Goal: Task Accomplishment & Management: Use online tool/utility

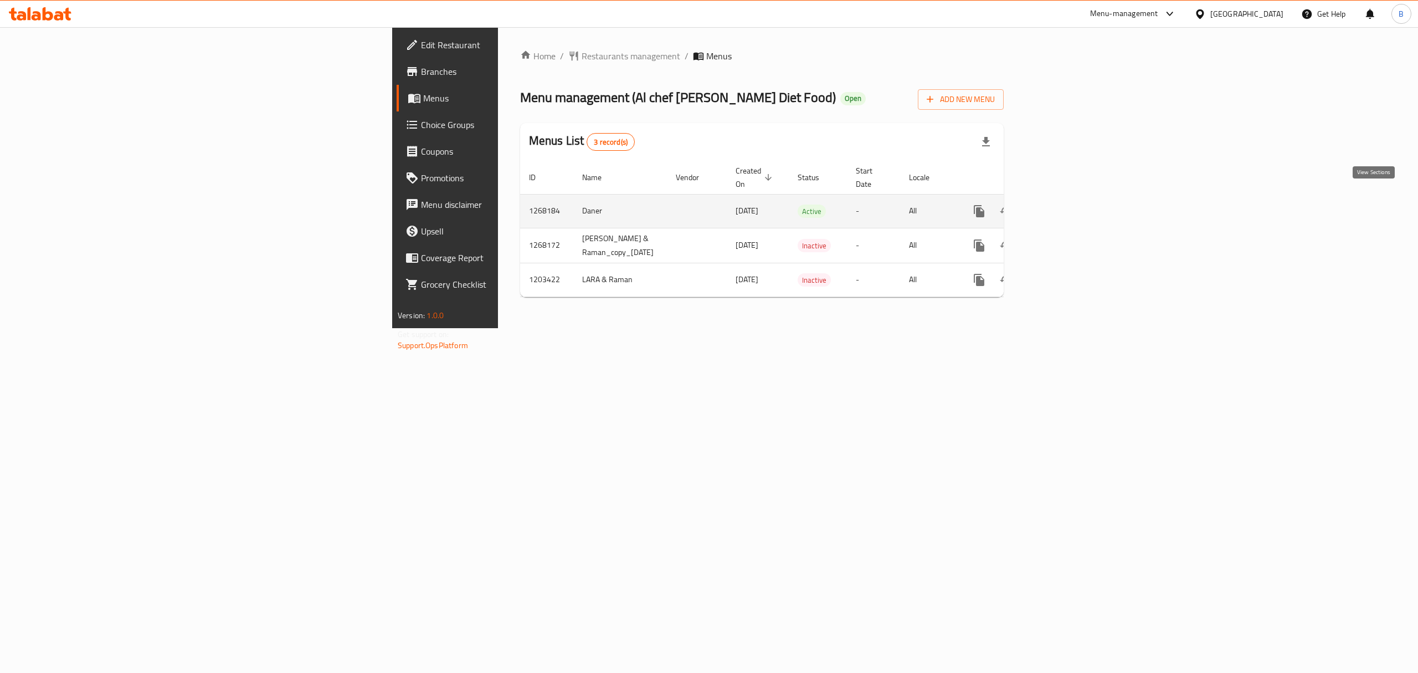
click at [1066, 204] on icon "enhanced table" at bounding box center [1059, 210] width 13 height 13
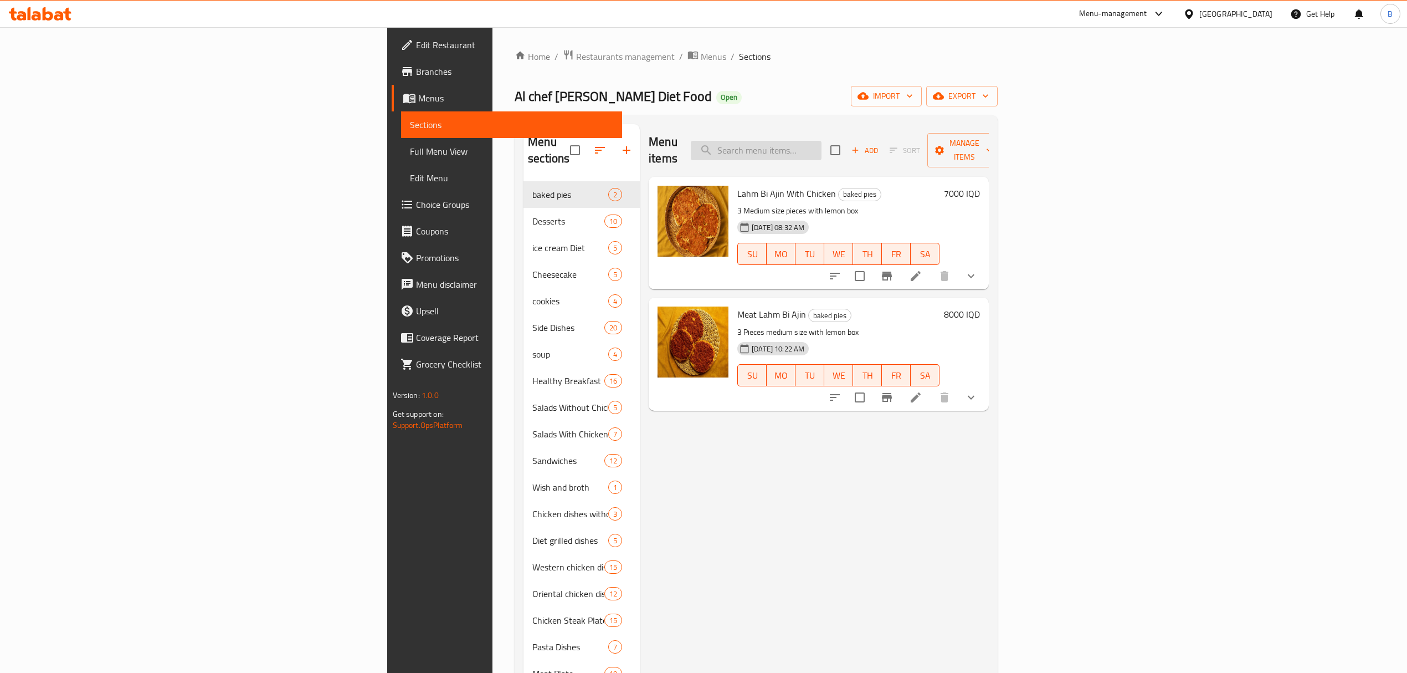
click at [822, 141] on input "search" at bounding box center [756, 150] width 131 height 19
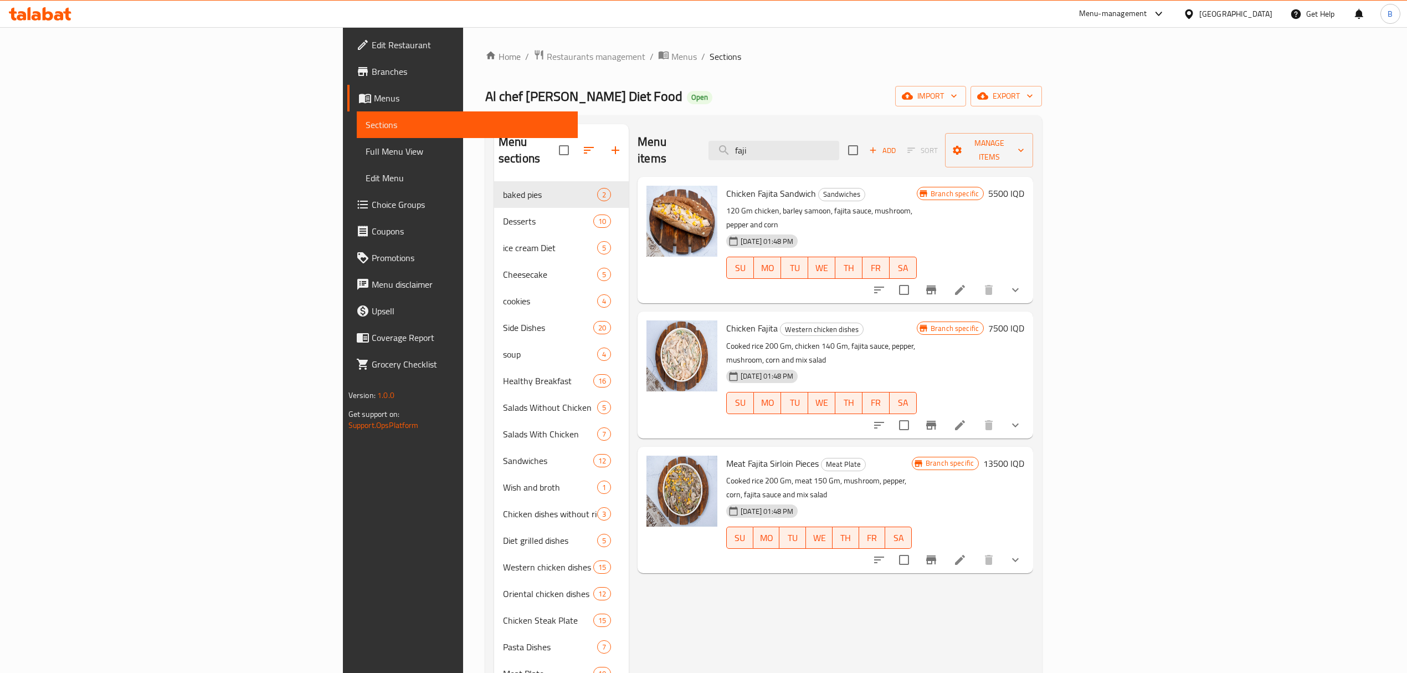
click at [726, 185] on span "Chicken Fajita Sandwich" at bounding box center [771, 193] width 90 height 17
copy h6 "Chicken Fajita Sandwich"
click at [839, 143] on input "faji" at bounding box center [774, 150] width 131 height 19
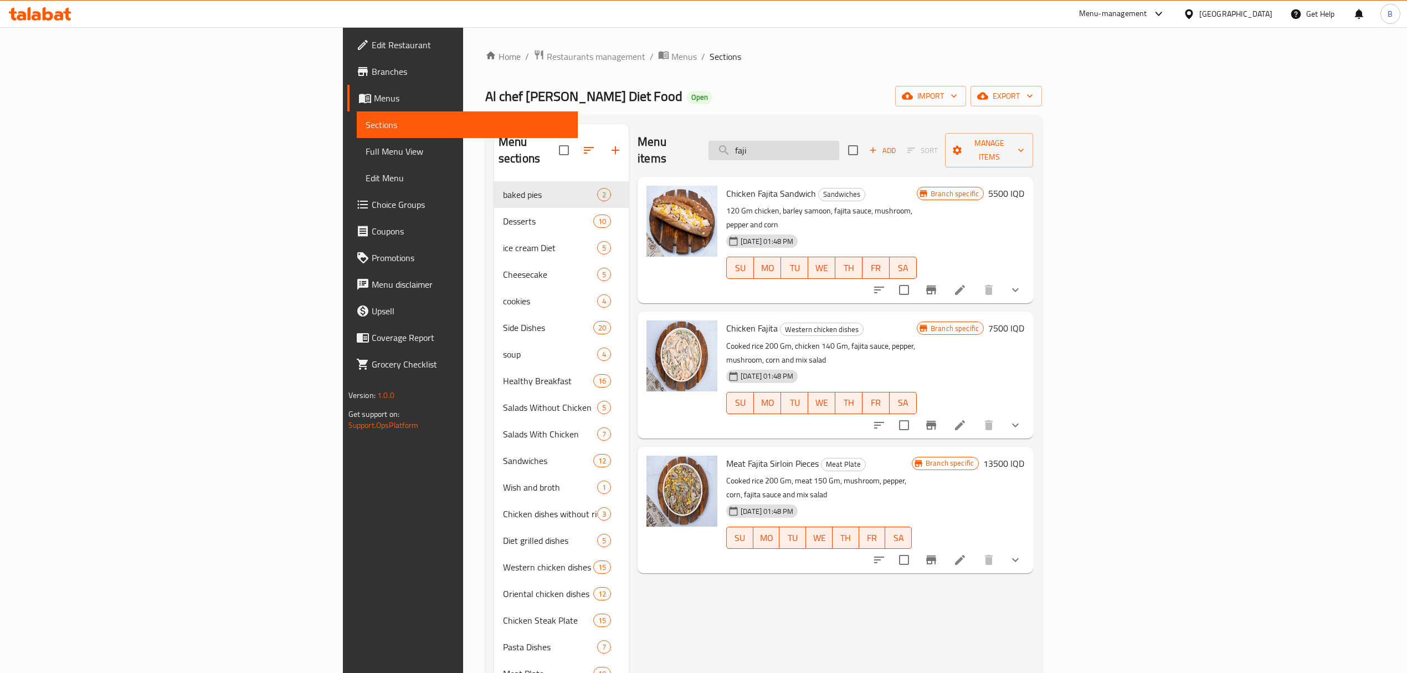
click at [839, 143] on input "faji" at bounding box center [774, 150] width 131 height 19
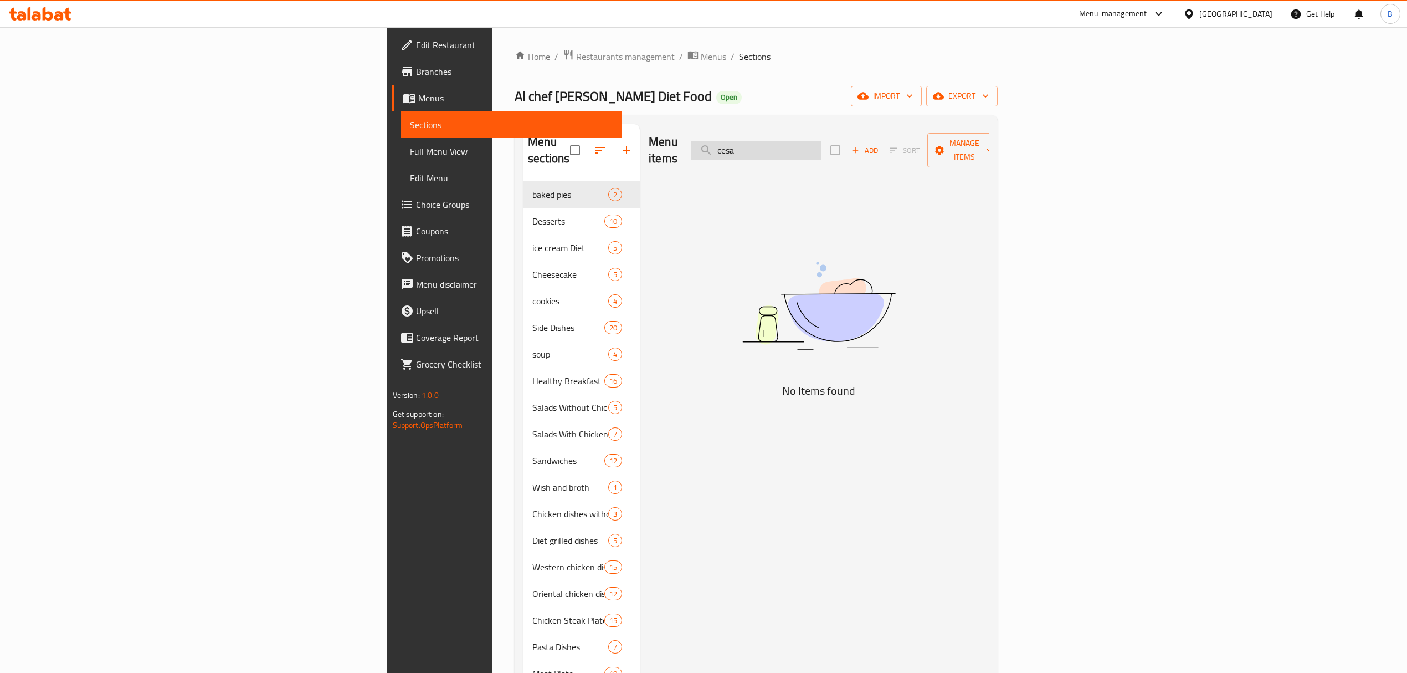
click at [822, 143] on input "cesa" at bounding box center [756, 150] width 131 height 19
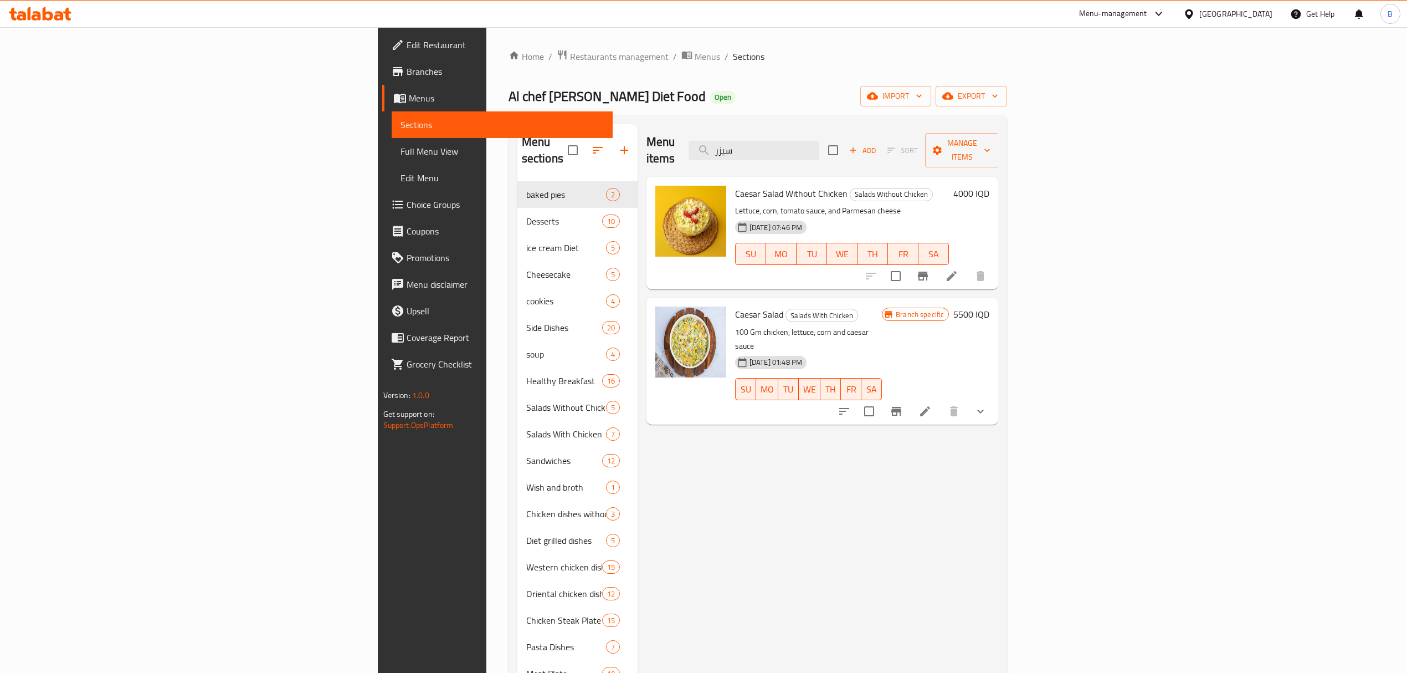
click at [735, 185] on span "Caesar Salad Without Chicken" at bounding box center [791, 193] width 112 height 17
copy h6 "Caesar Salad Without Chicken"
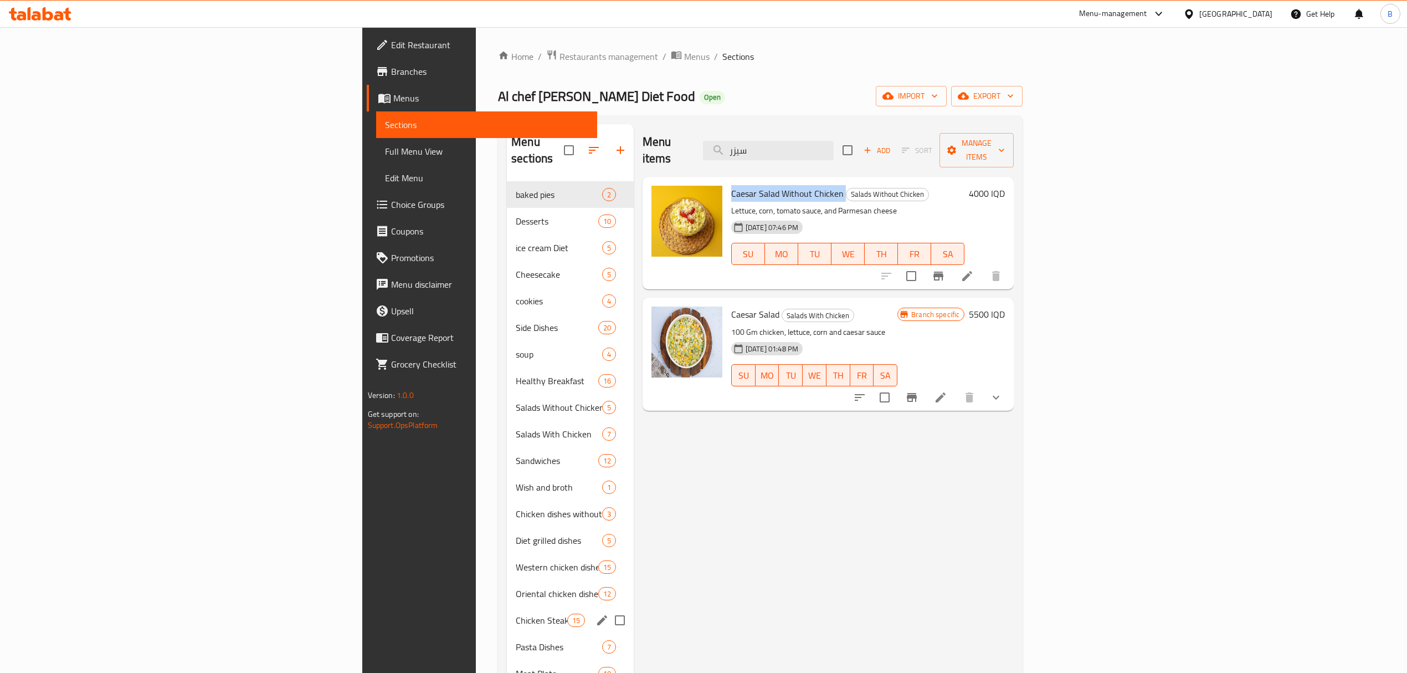
scroll to position [156, 0]
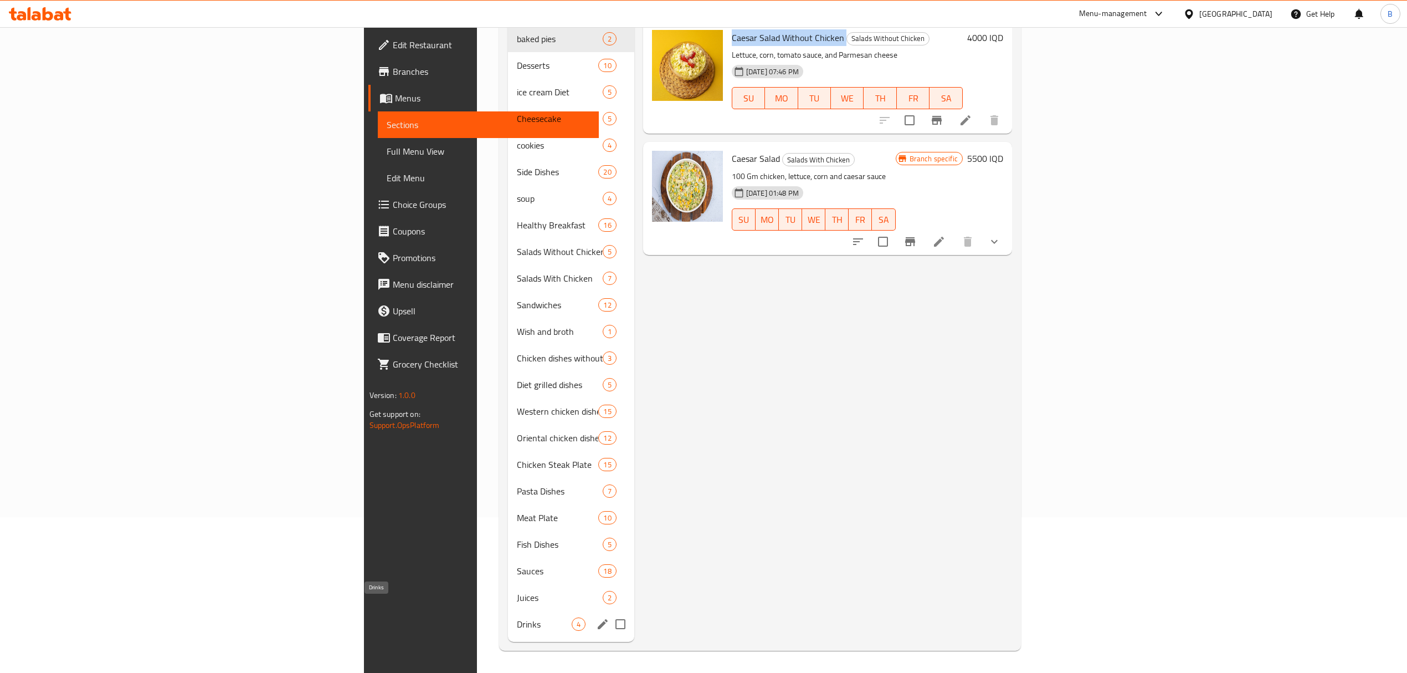
click at [517, 617] on span "Drinks" at bounding box center [544, 623] width 54 height 13
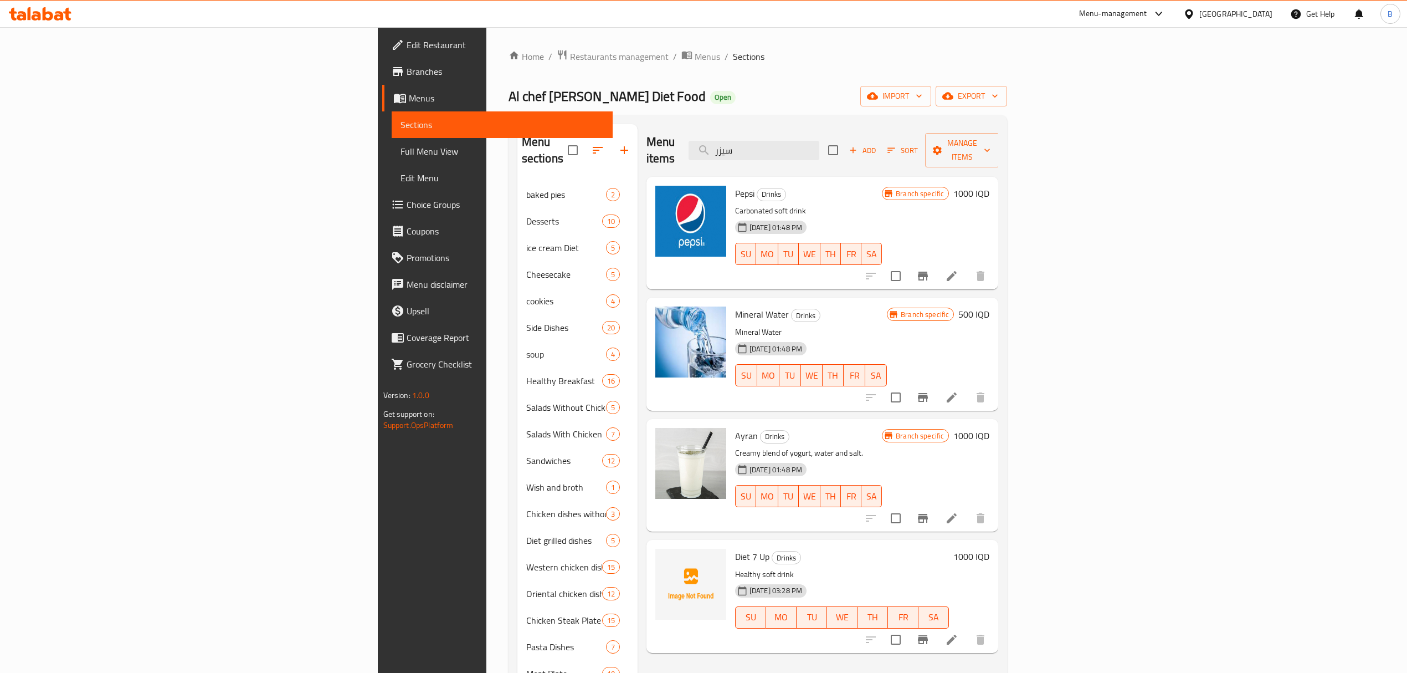
click at [735, 185] on span "Pepsi" at bounding box center [744, 193] width 19 height 17
copy h6 "Pepsi"
click at [819, 141] on input "سيزر" at bounding box center [754, 150] width 131 height 19
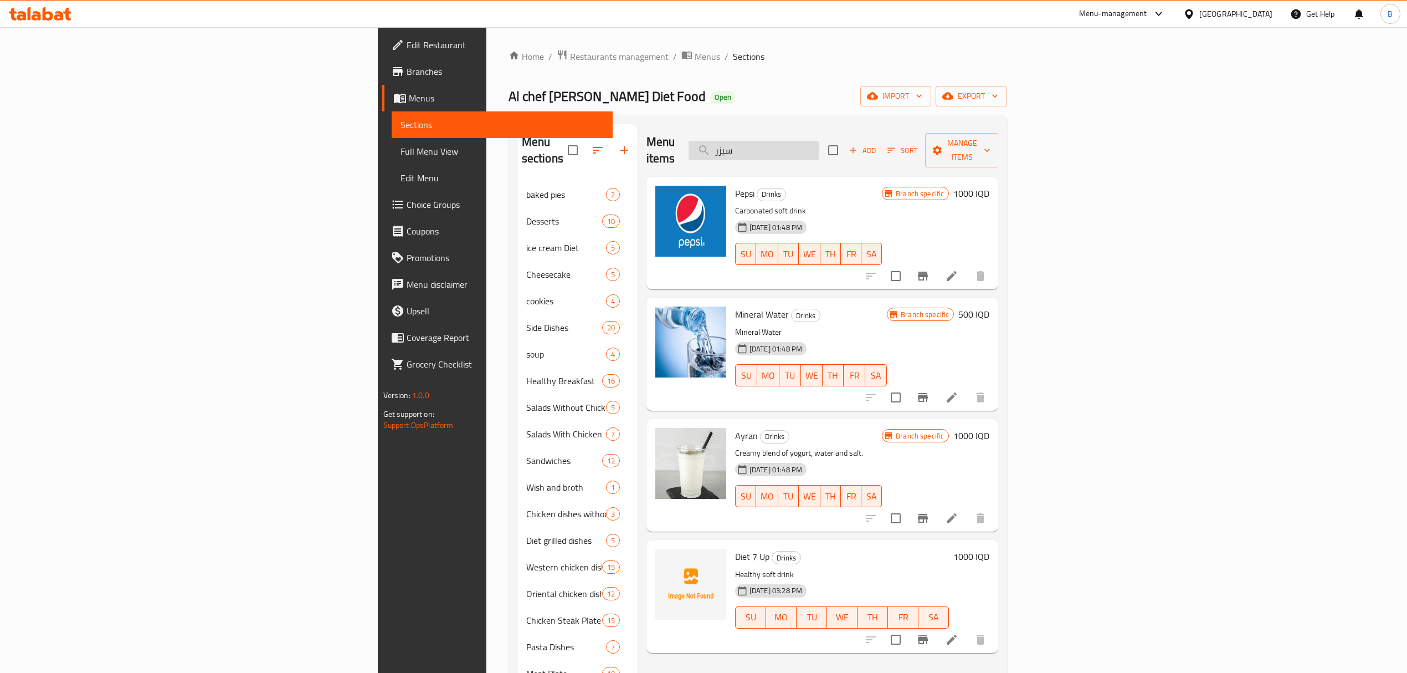
click at [819, 141] on input "سيزر" at bounding box center [754, 150] width 131 height 19
type input "t"
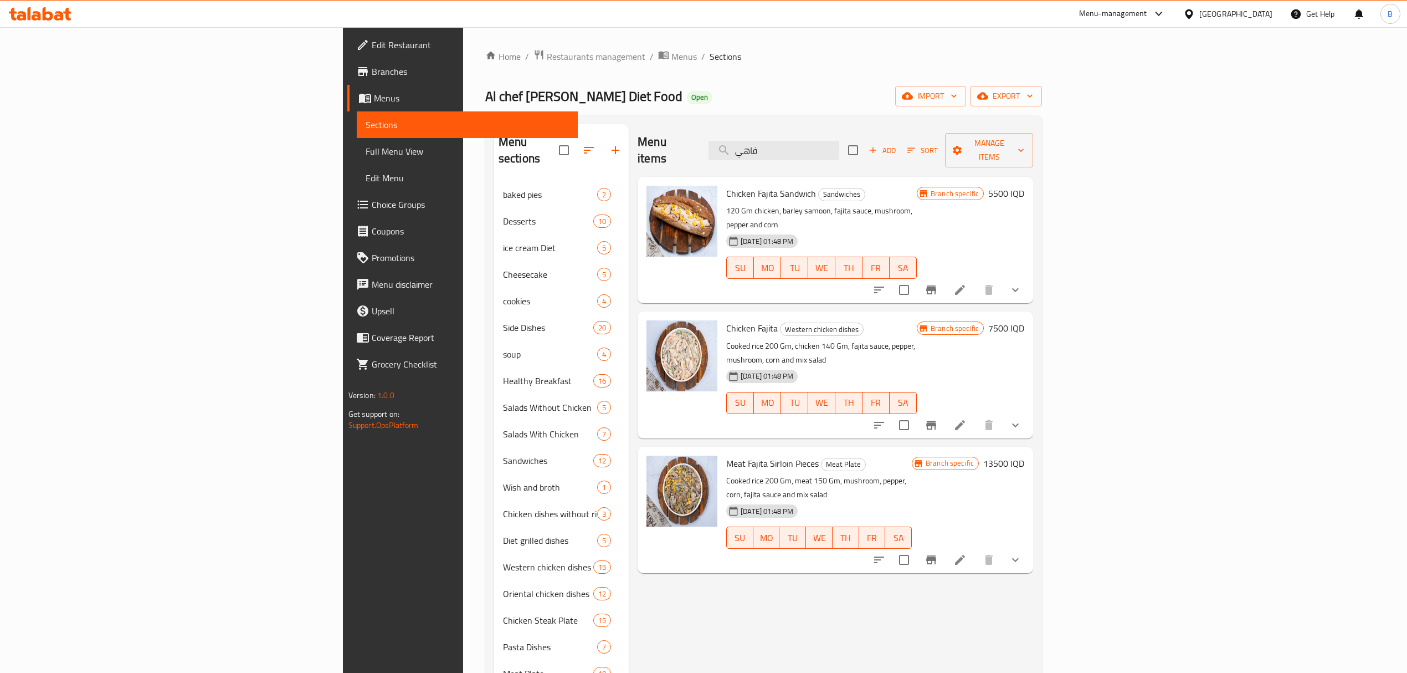
type input "فاهي"
click at [965, 285] on icon at bounding box center [960, 290] width 10 height 10
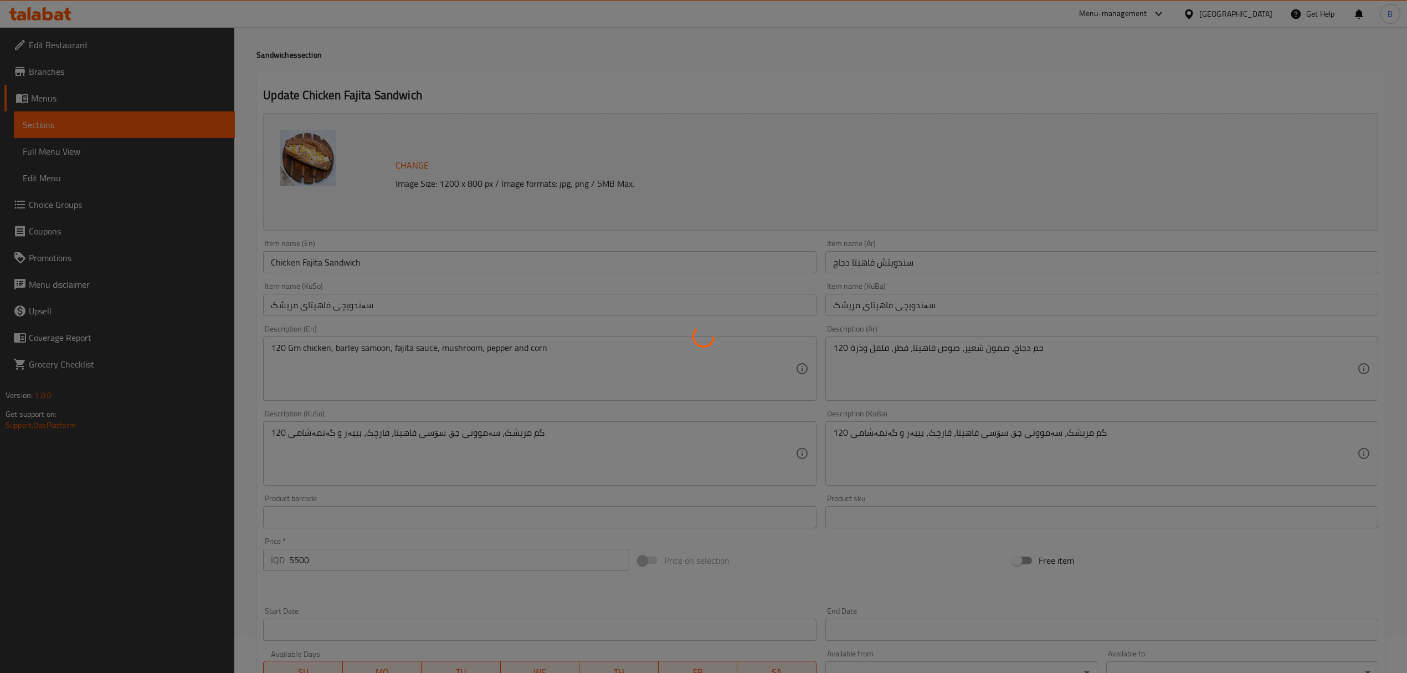
type input "اختر من الاطباق الجانبية:"
type input "هەڵبژاردنت لە [PERSON_NAME]:"
type input "هەڵبژاردنت لە قاپەکان:"
type input "0"
type input "10"
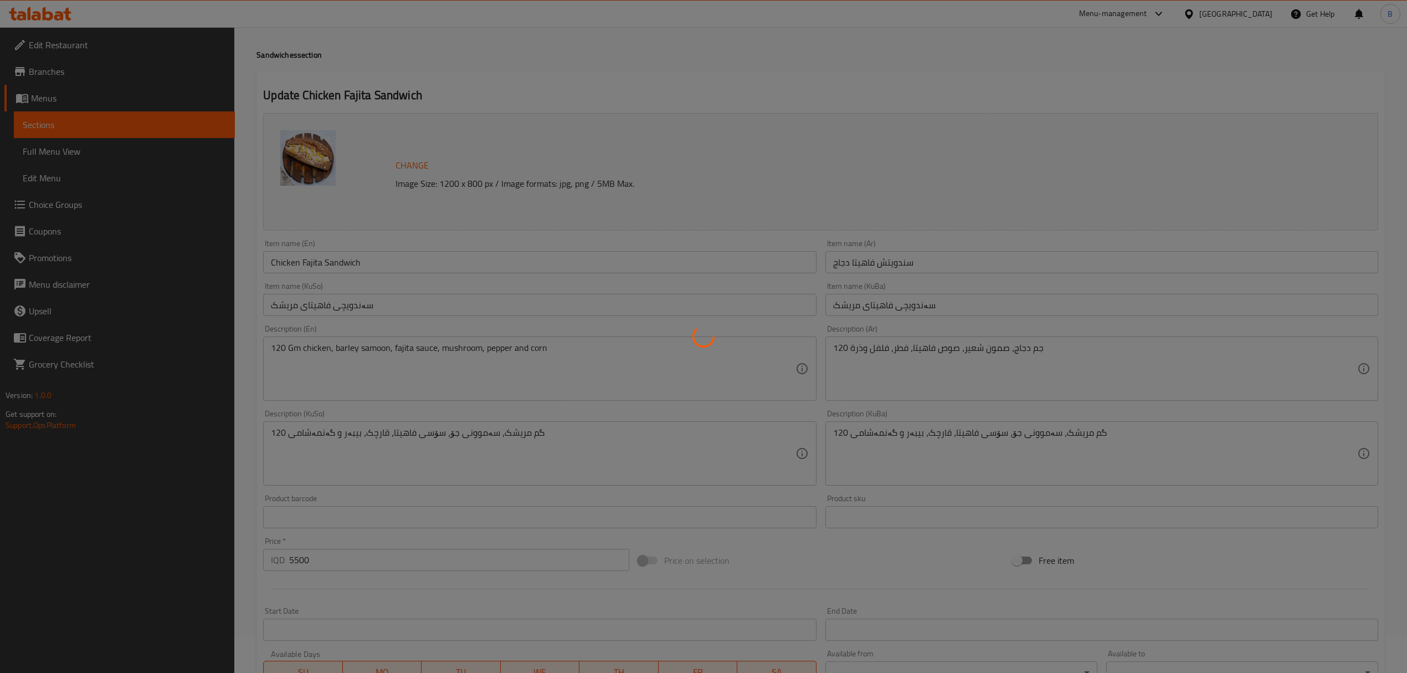
scroll to position [74, 0]
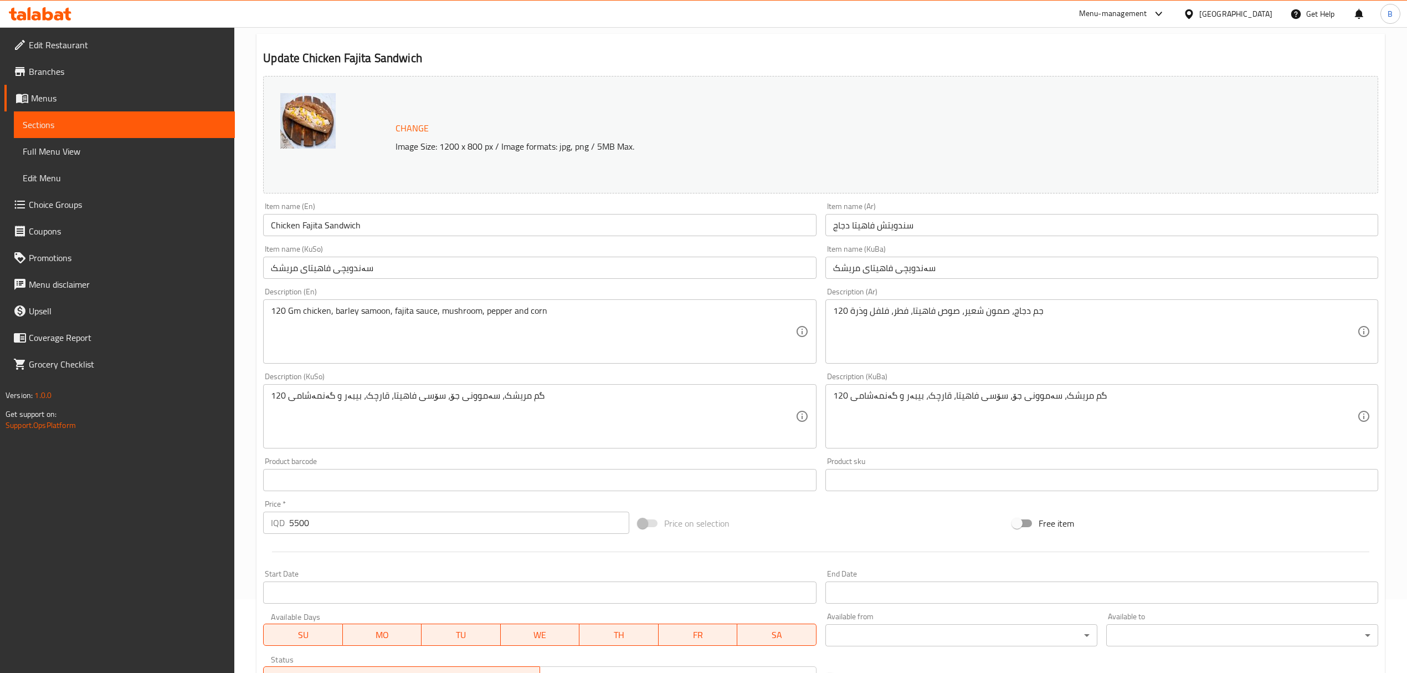
click at [879, 218] on input "سندويتش فاهيتا دجاج" at bounding box center [1101, 225] width 553 height 22
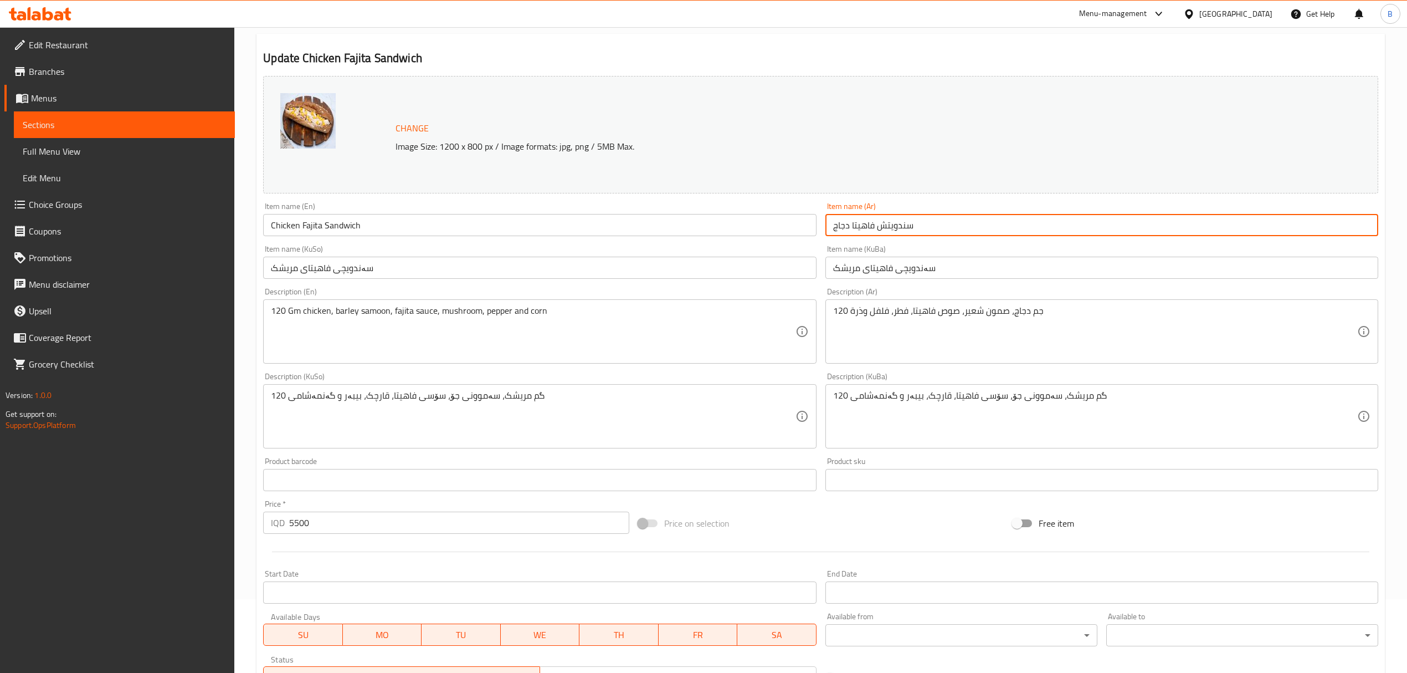
click at [879, 218] on input "سندويتش فاهيتا دجاج" at bounding box center [1101, 225] width 553 height 22
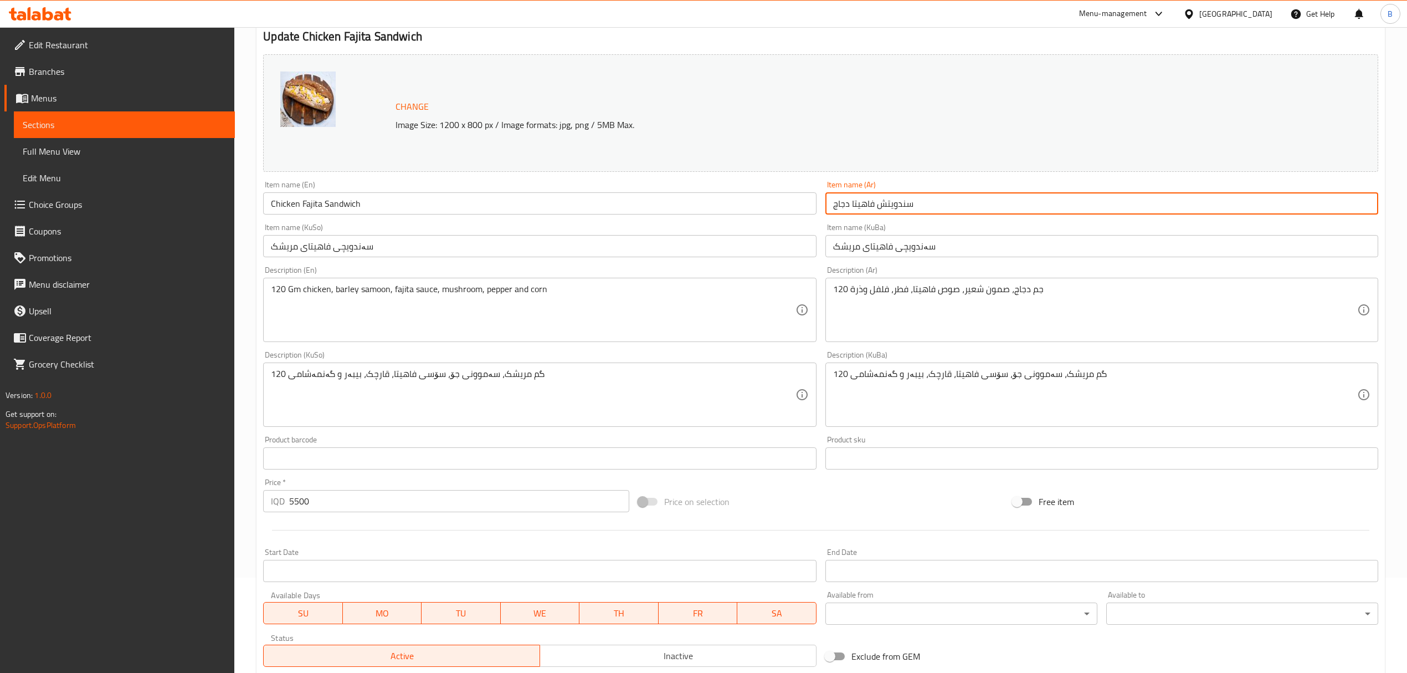
scroll to position [0, 0]
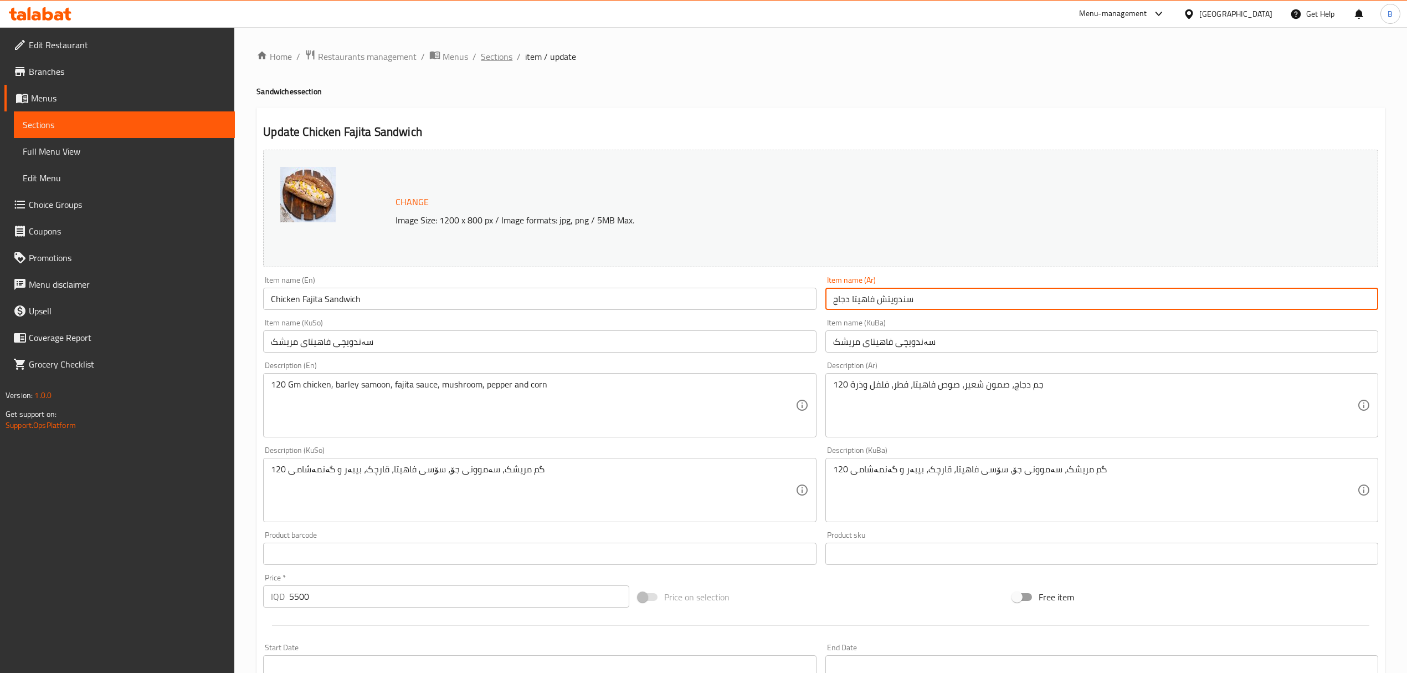
click at [497, 52] on span "Sections" at bounding box center [497, 56] width 32 height 13
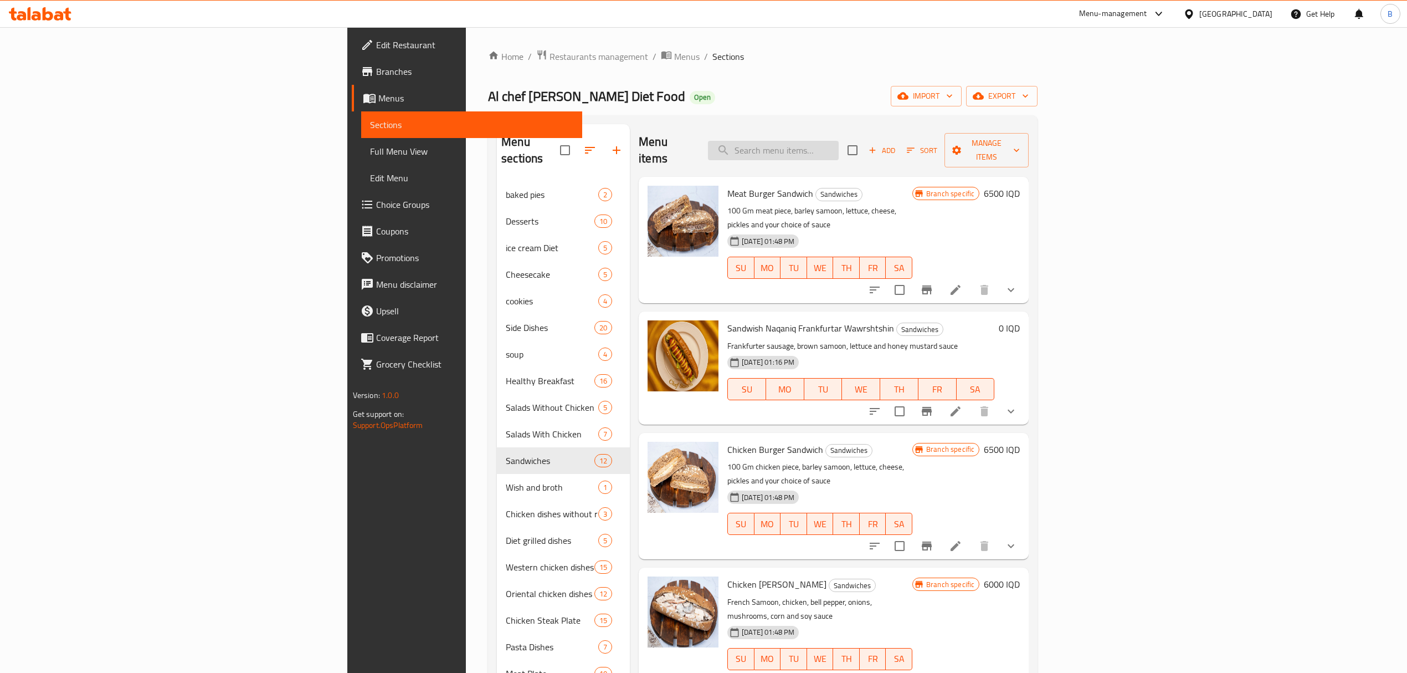
click at [839, 144] on input "search" at bounding box center [773, 150] width 131 height 19
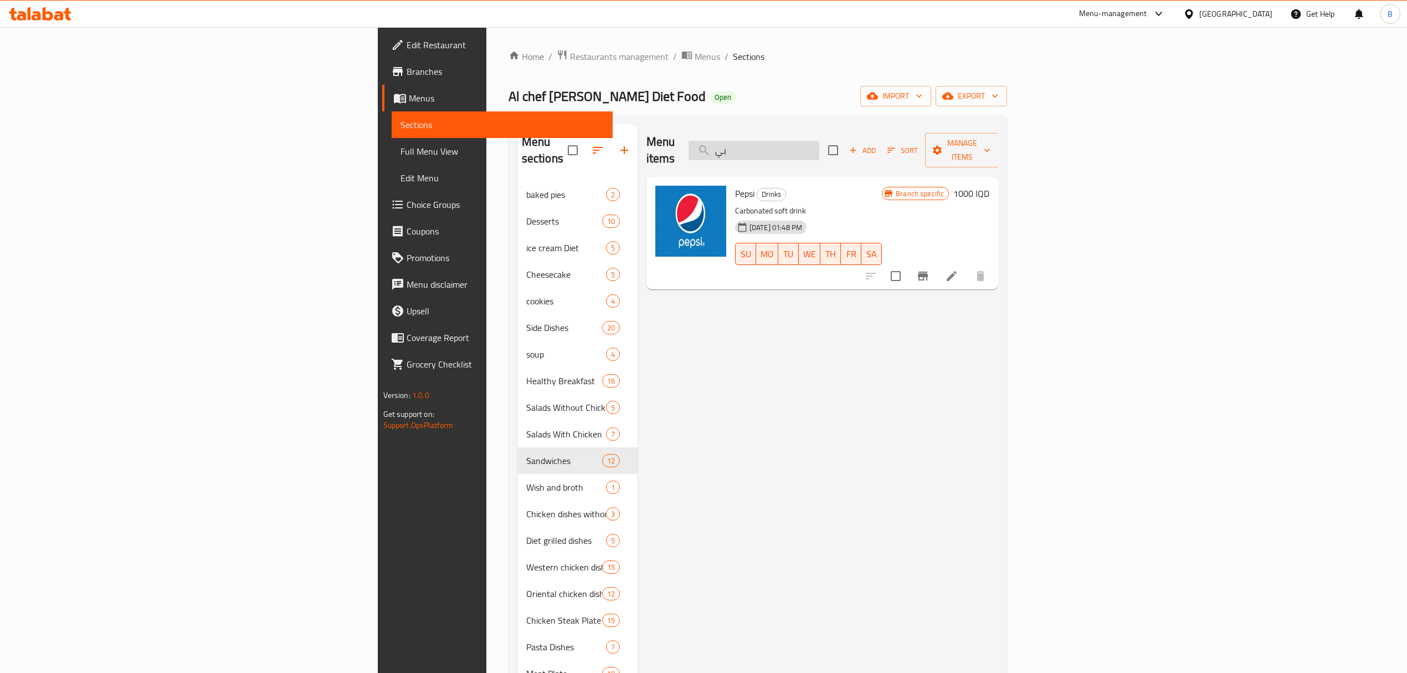
type input "ب"
type input "سيزر"
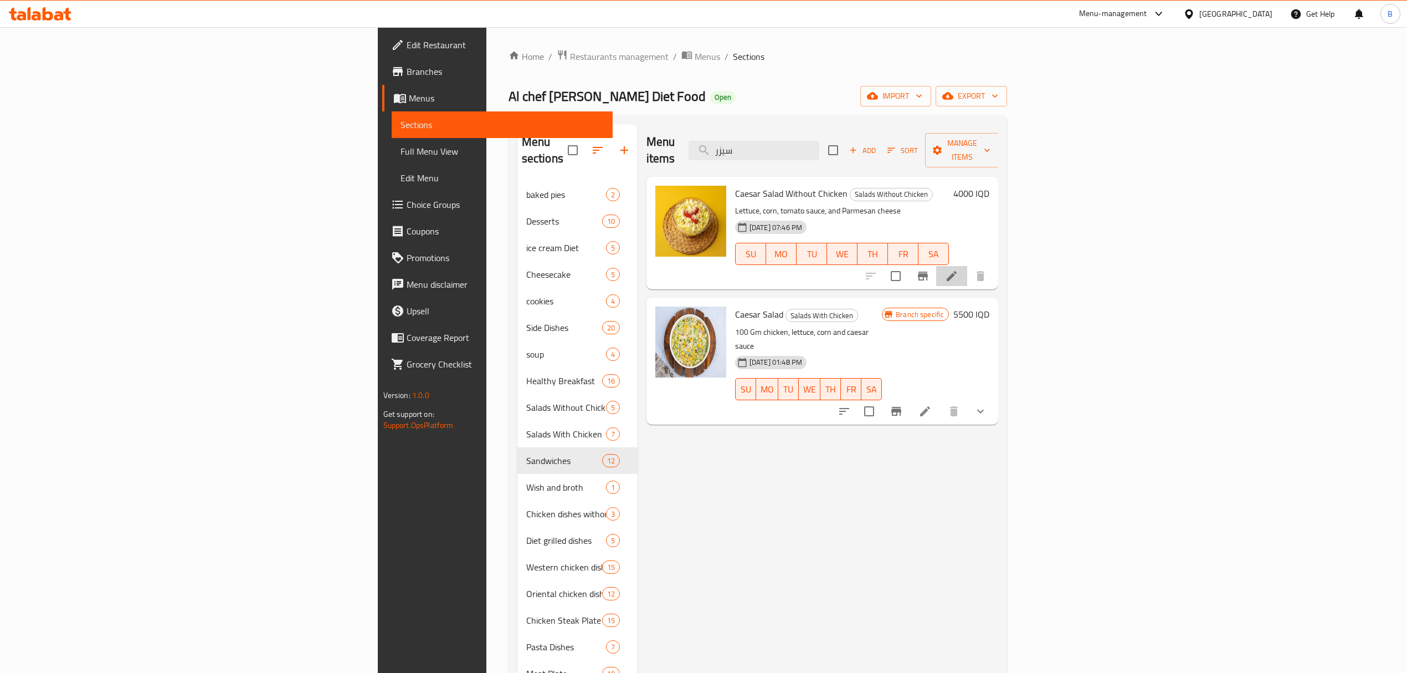
click at [967, 266] on li at bounding box center [951, 276] width 31 height 20
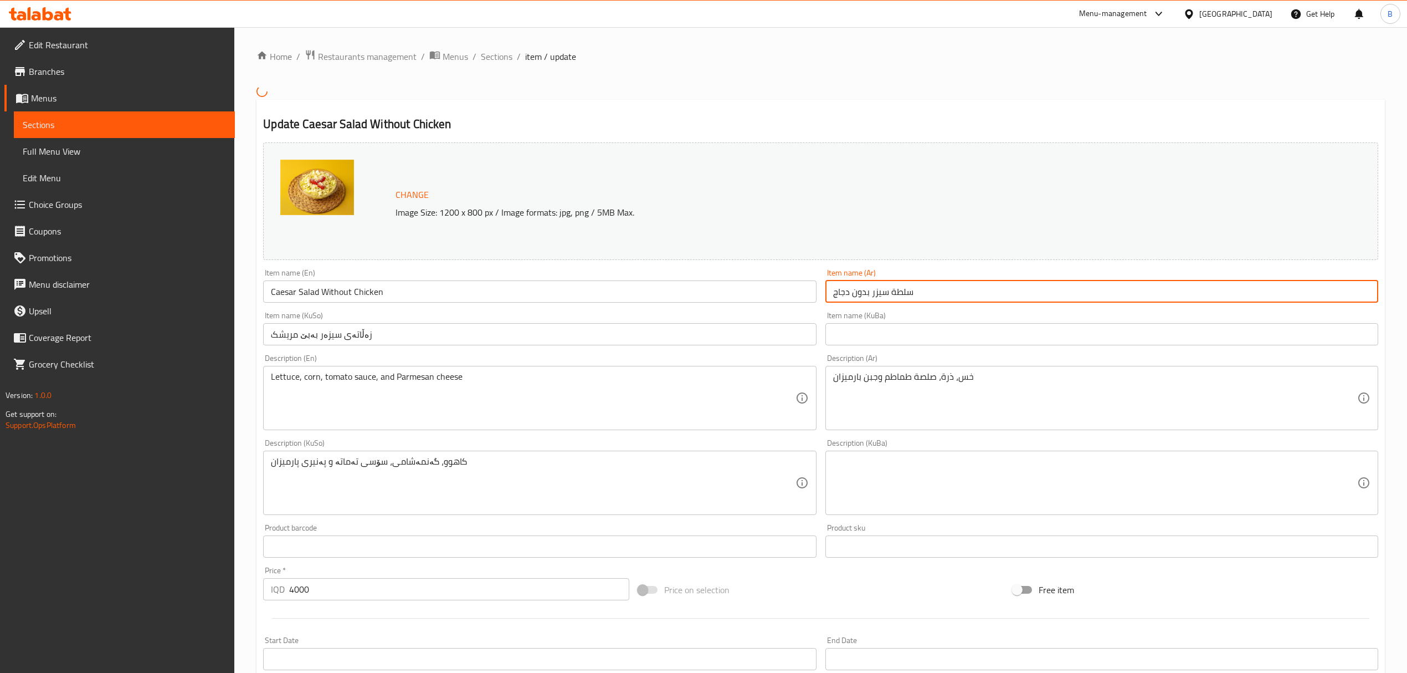
click at [876, 298] on input "سلطة سيزر بدون دجاج" at bounding box center [1101, 291] width 553 height 22
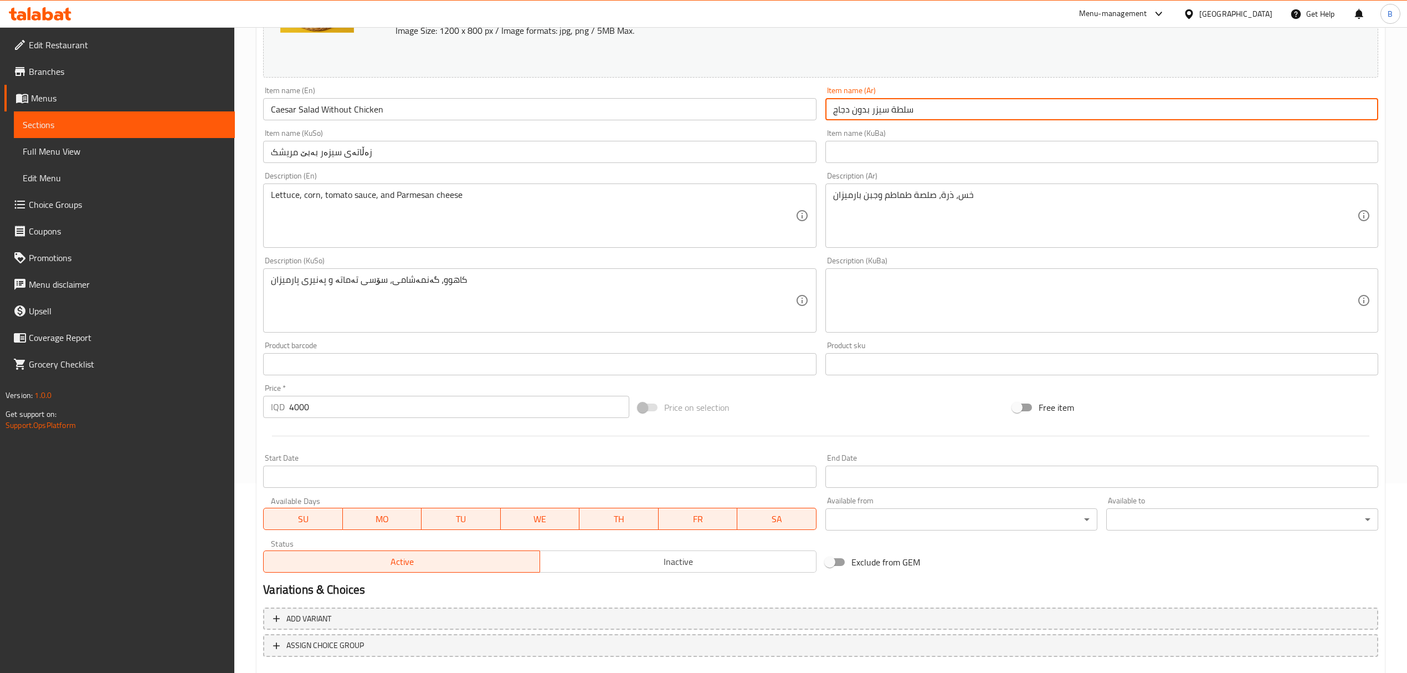
scroll to position [253, 0]
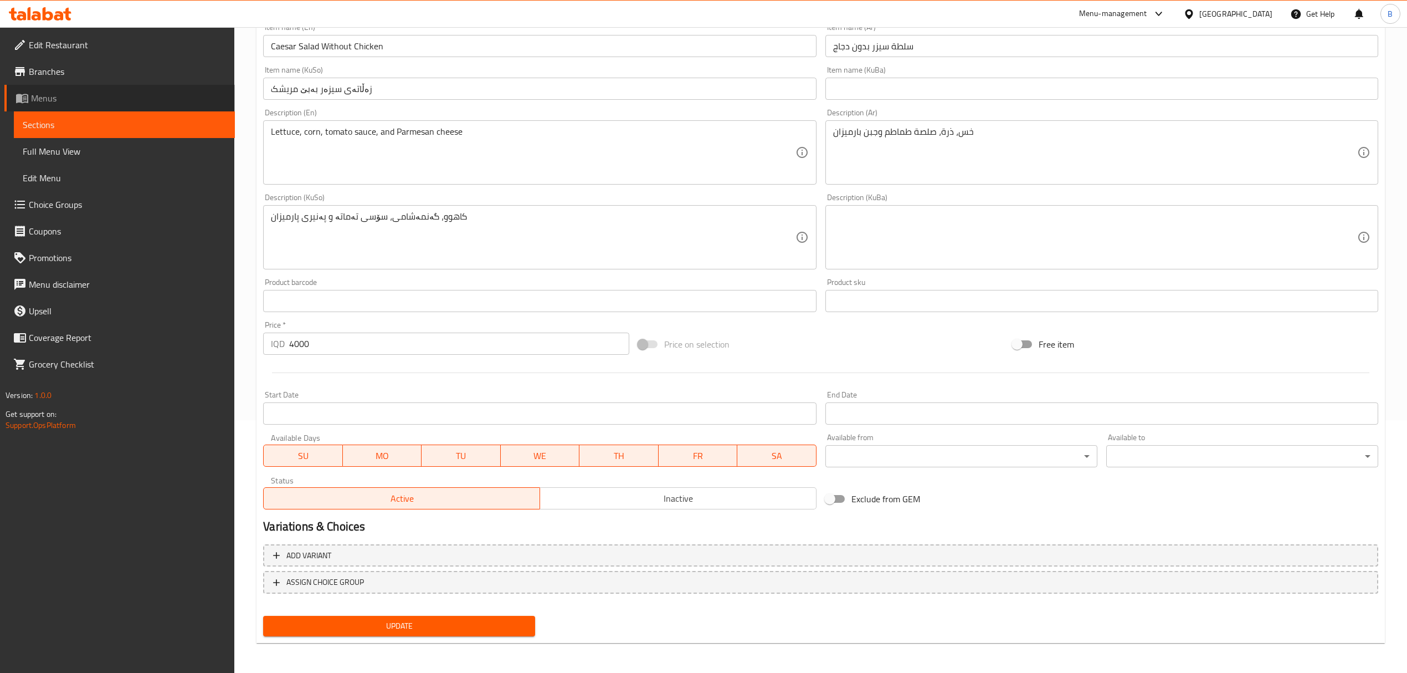
click at [107, 107] on link "Menus" at bounding box center [119, 98] width 230 height 27
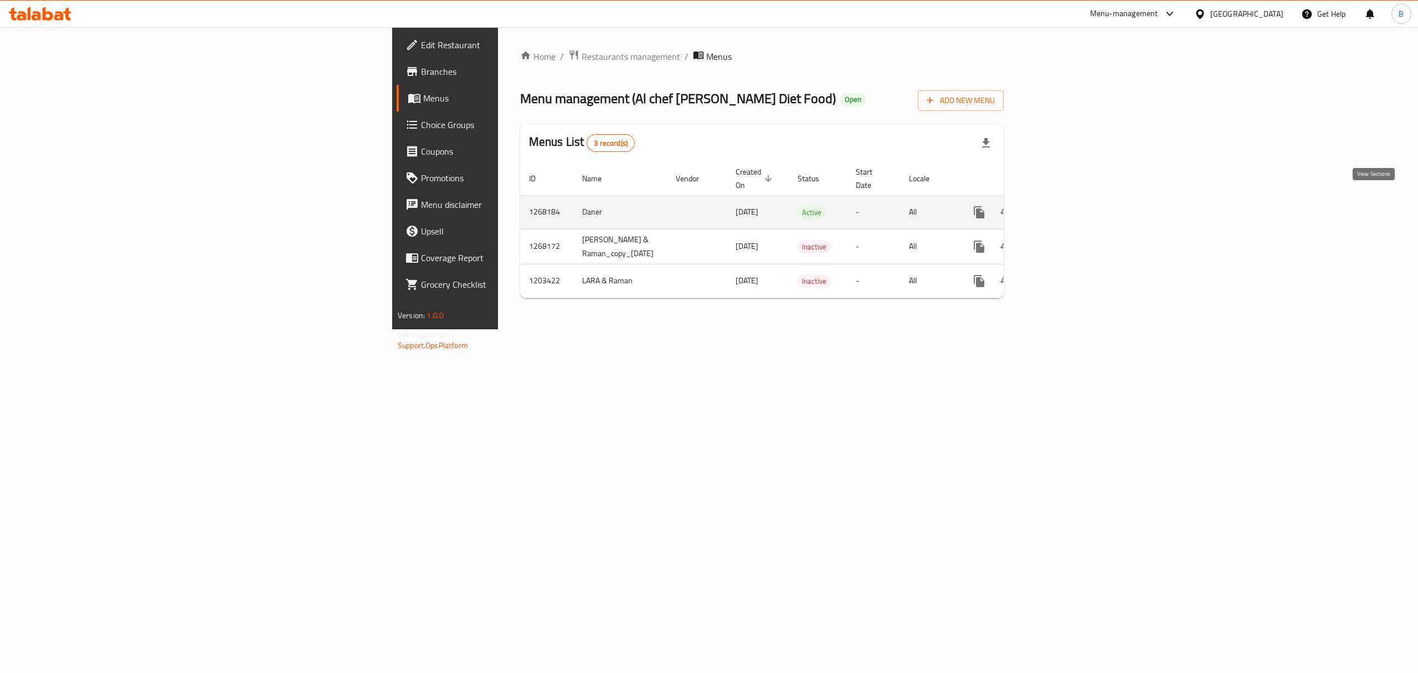
click at [1072, 202] on link "enhanced table" at bounding box center [1059, 212] width 27 height 27
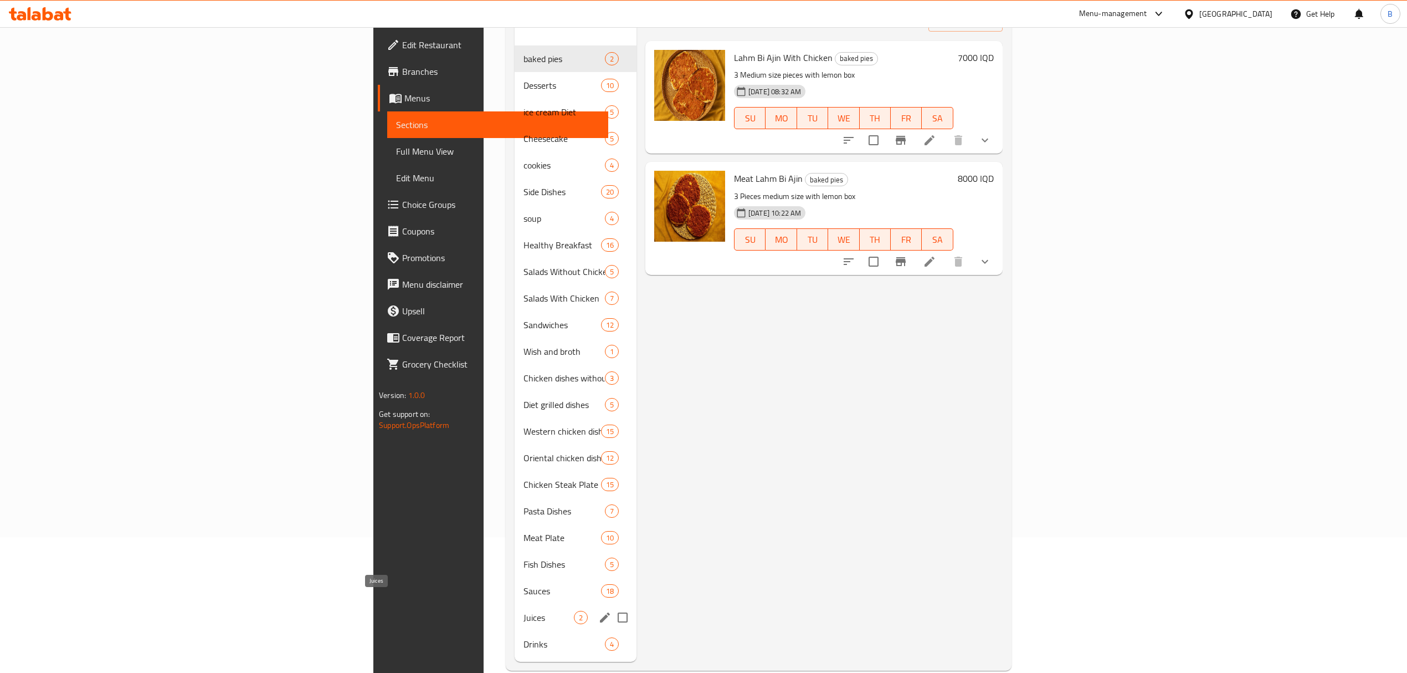
scroll to position [156, 0]
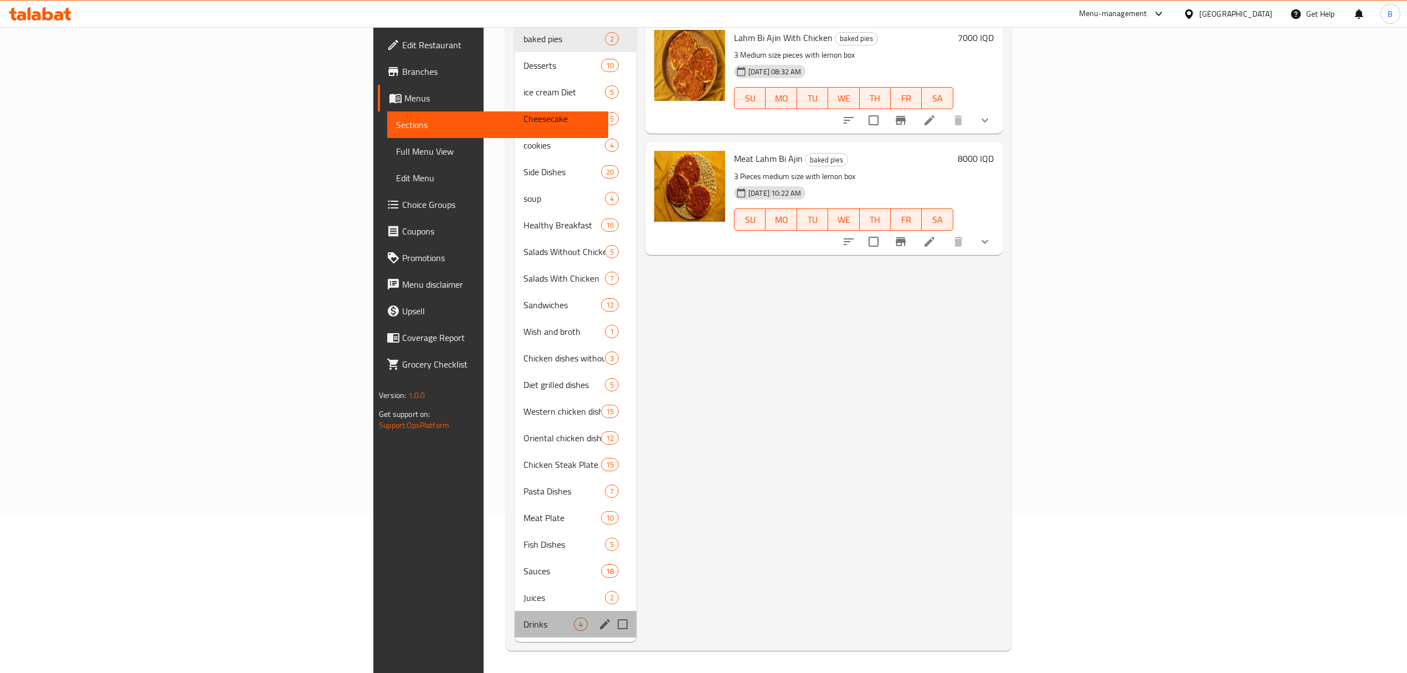
click at [515, 610] on div "Drinks 4" at bounding box center [576, 623] width 122 height 27
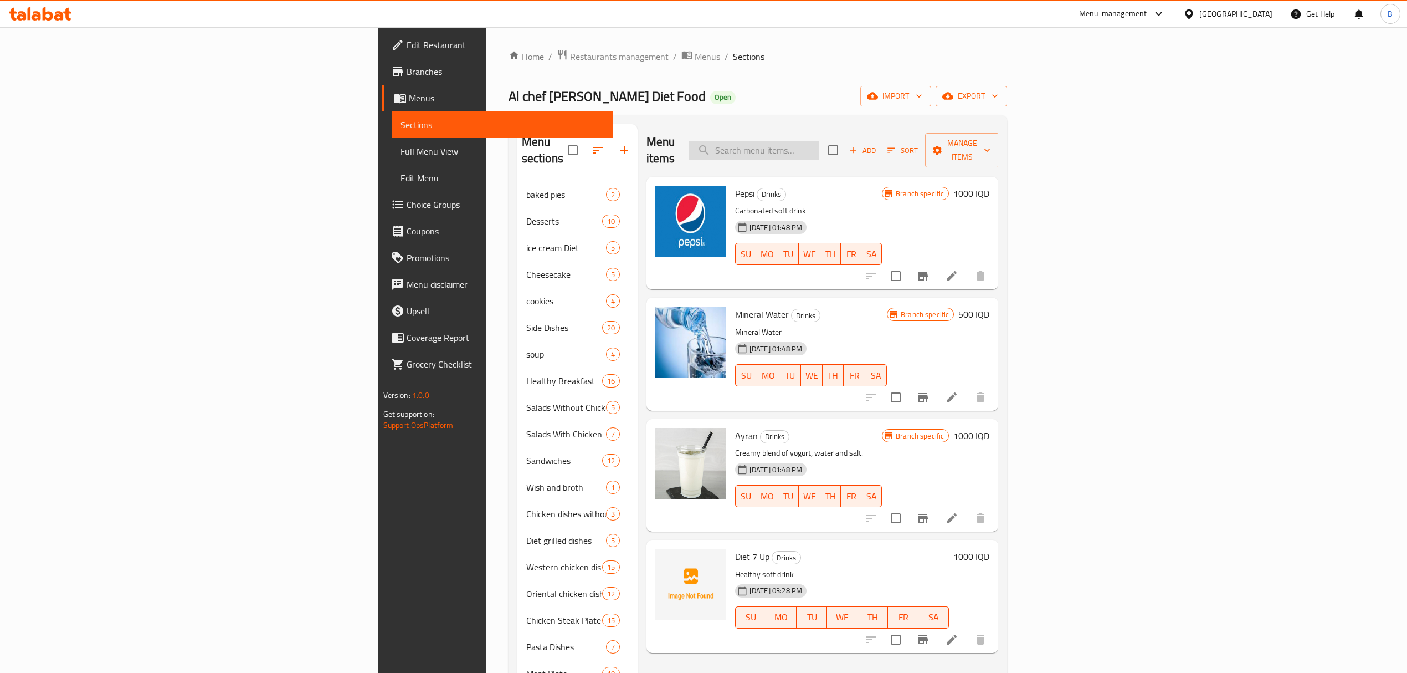
click at [819, 141] on input "search" at bounding box center [754, 150] width 131 height 19
type input "سيزر"
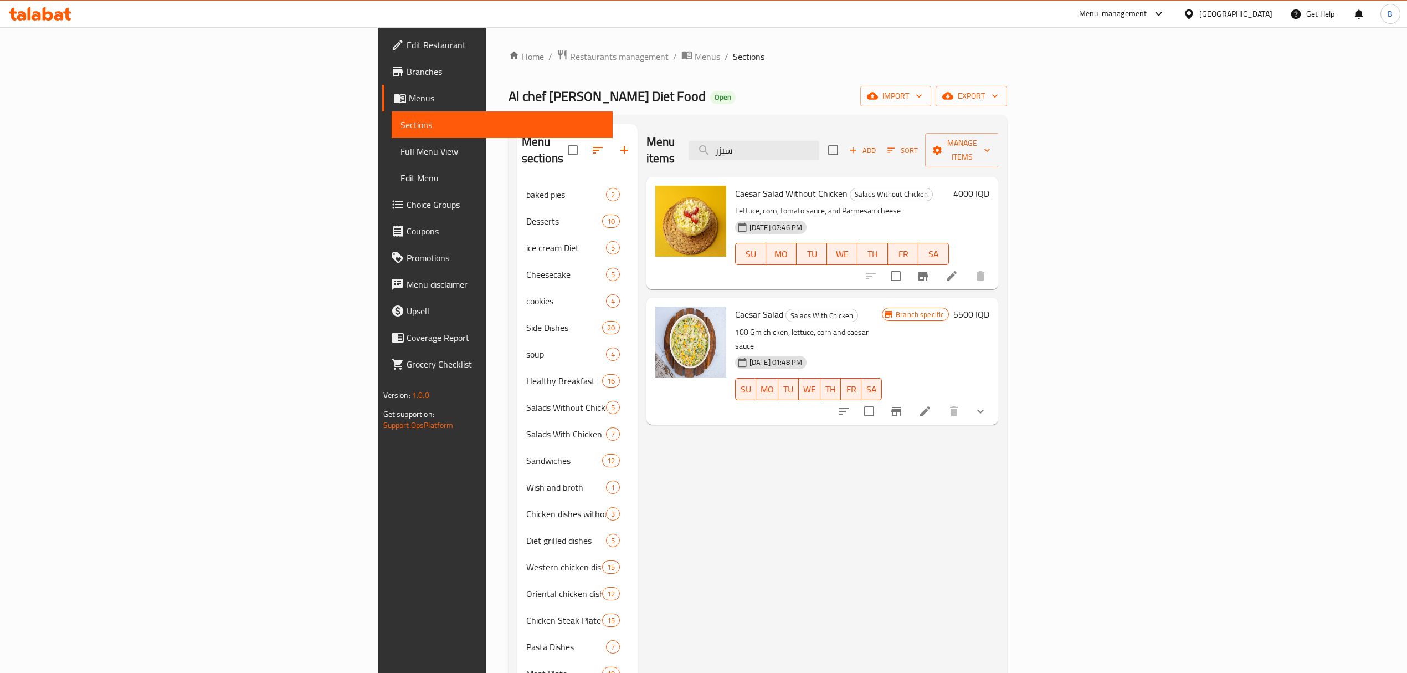
click at [735, 185] on span "Caesar Salad Without Chicken" at bounding box center [791, 193] width 112 height 17
click at [906, 216] on div "[DATE] 07:46 PM SU MO TU WE TH FR SA" at bounding box center [842, 246] width 223 height 60
click at [655, 206] on img at bounding box center [690, 221] width 71 height 71
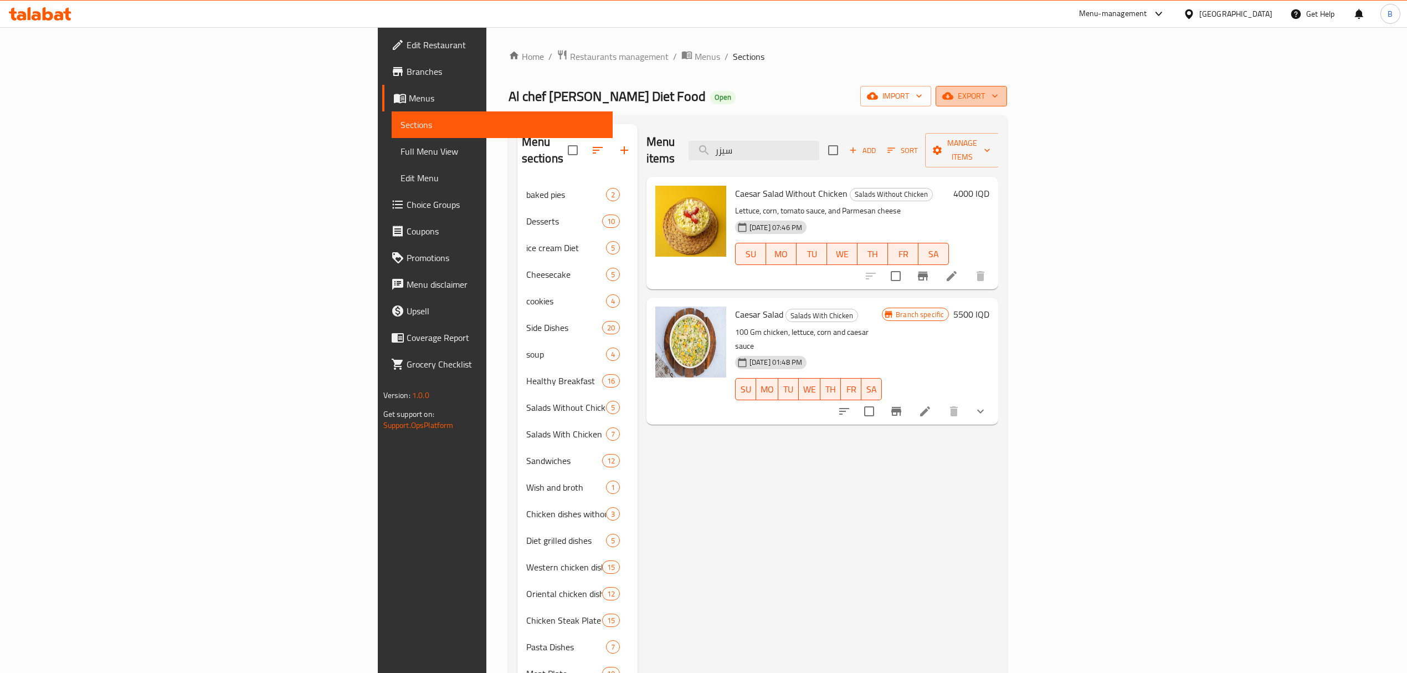
click at [998, 97] on span "export" at bounding box center [972, 96] width 54 height 14
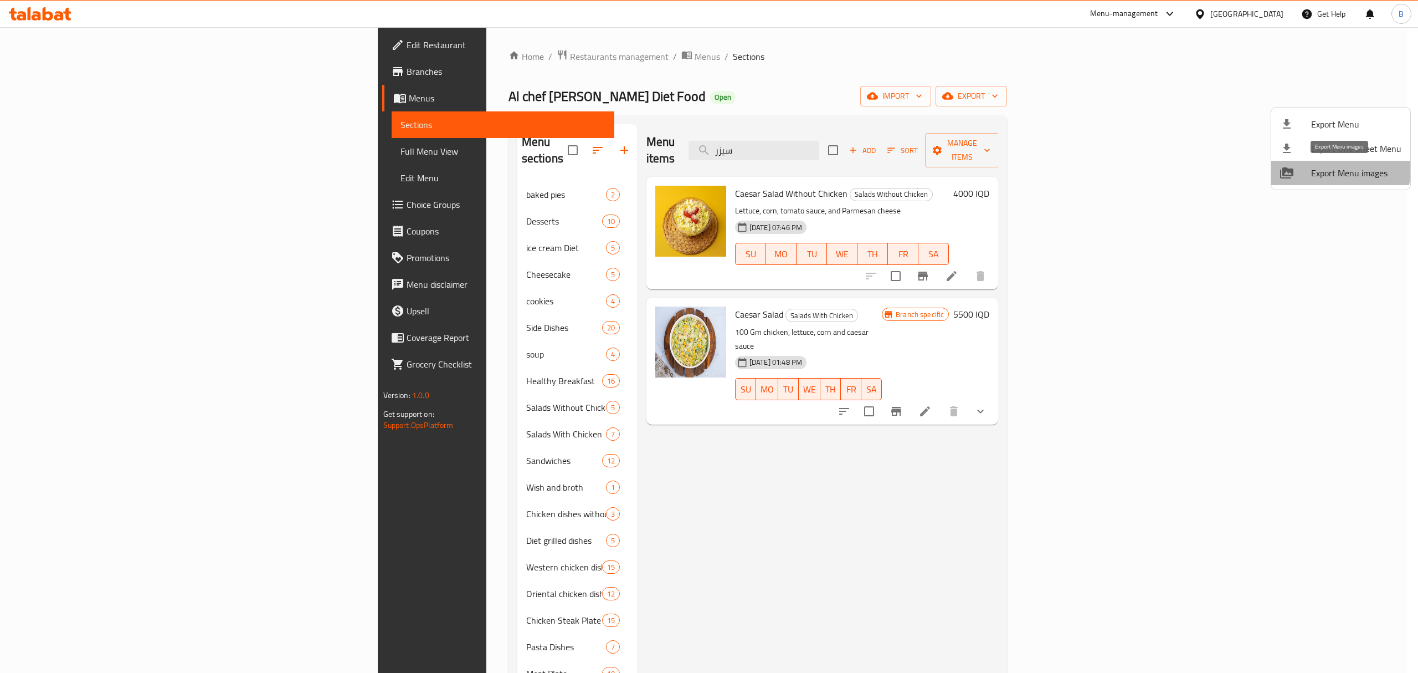
click at [1339, 168] on span "Export Menu images" at bounding box center [1356, 172] width 90 height 13
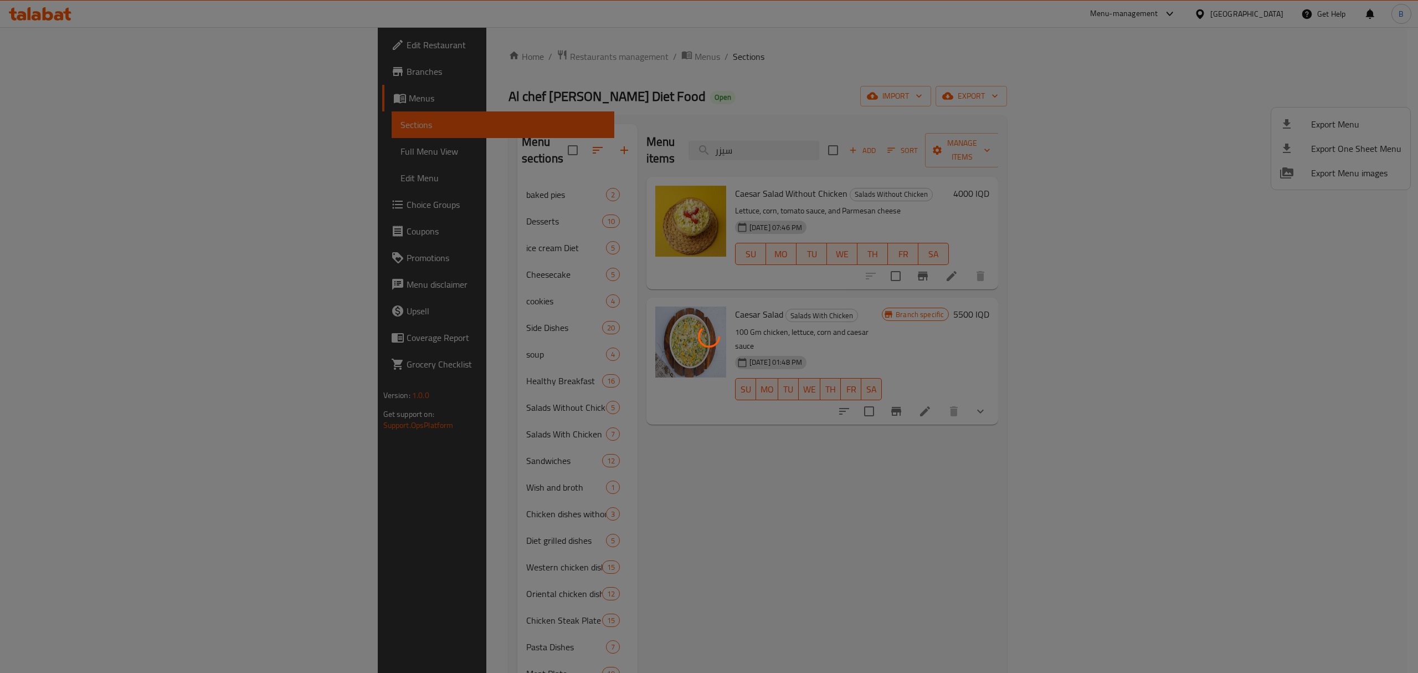
click at [1100, 65] on div at bounding box center [709, 336] width 1418 height 673
drag, startPoint x: 1315, startPoint y: 2, endPoint x: 990, endPoint y: 96, distance: 337.5
click at [990, 96] on div at bounding box center [709, 336] width 1418 height 673
click at [955, 97] on div at bounding box center [709, 336] width 1418 height 673
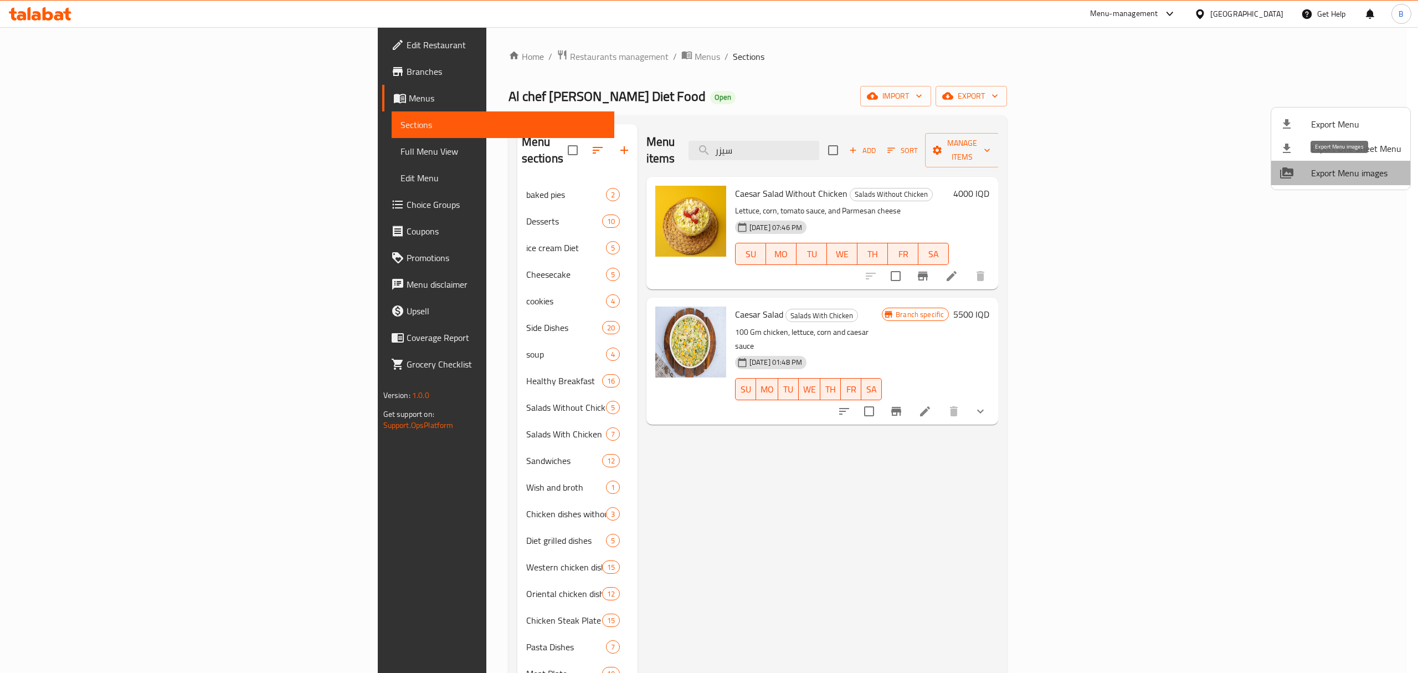
click at [1378, 178] on span "Export Menu images" at bounding box center [1356, 172] width 90 height 13
